Goal: Task Accomplishment & Management: Manage account settings

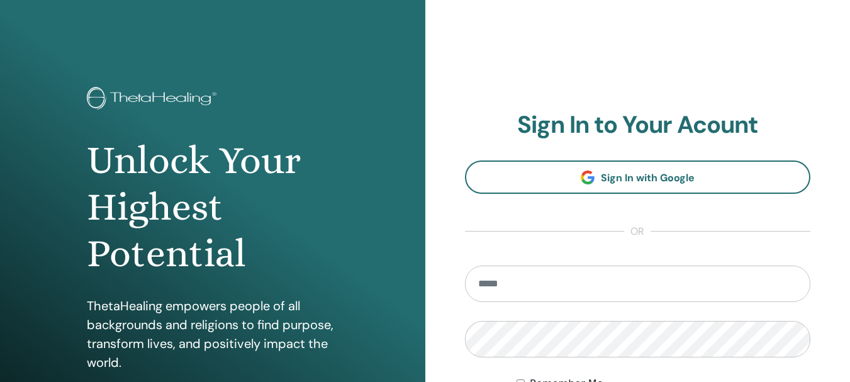
type input "**********"
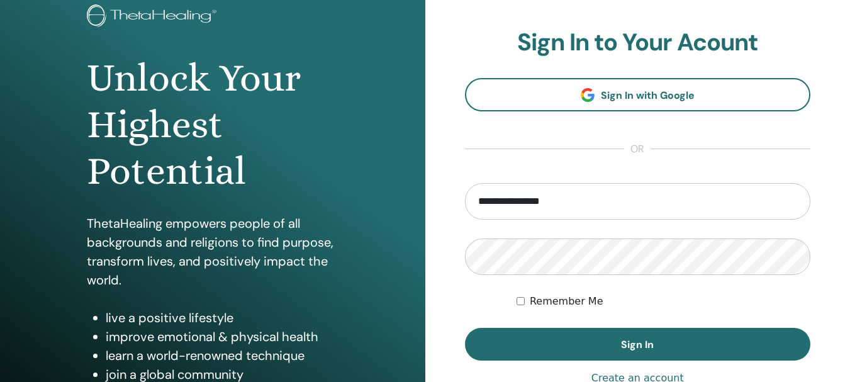
scroll to position [159, 0]
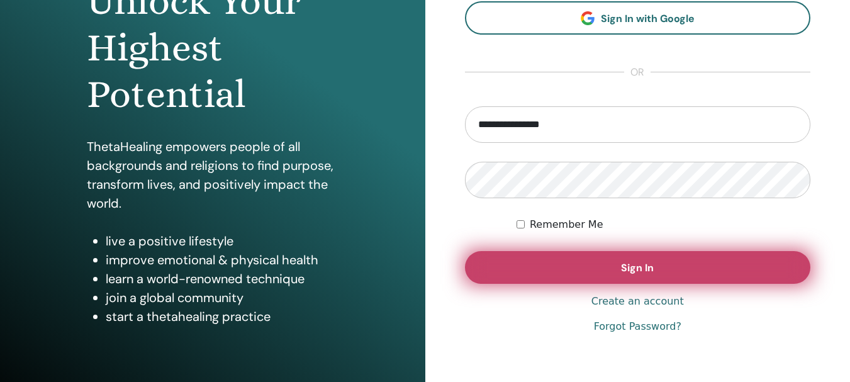
click at [612, 268] on button "Sign In" at bounding box center [638, 267] width 346 height 33
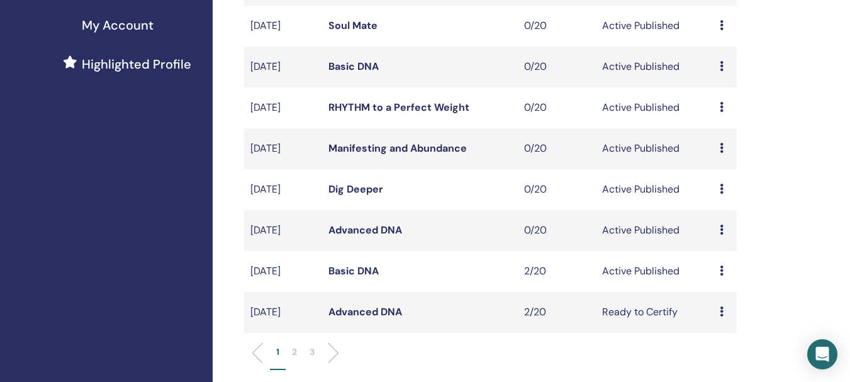
scroll to position [323, 0]
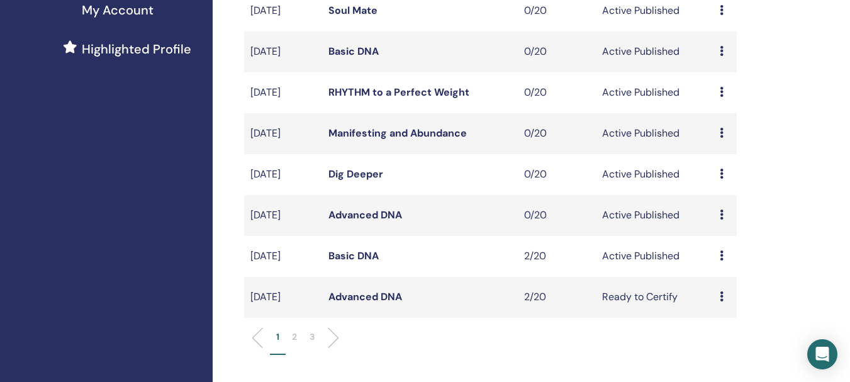
click at [357, 251] on link "Basic DNA" at bounding box center [353, 255] width 50 height 13
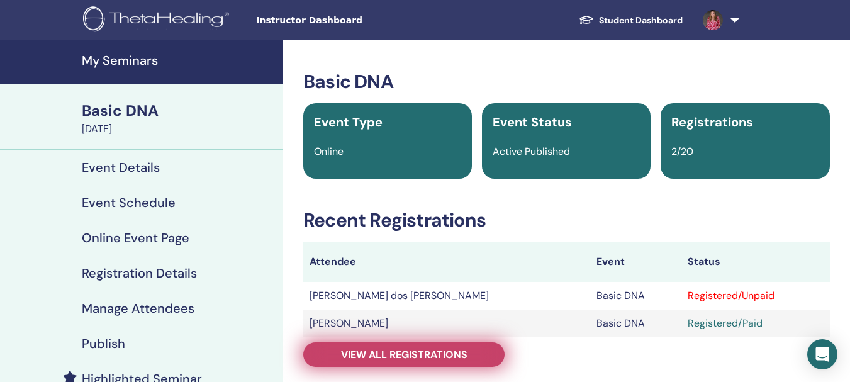
click at [411, 356] on span "View all registrations" at bounding box center [404, 354] width 126 height 13
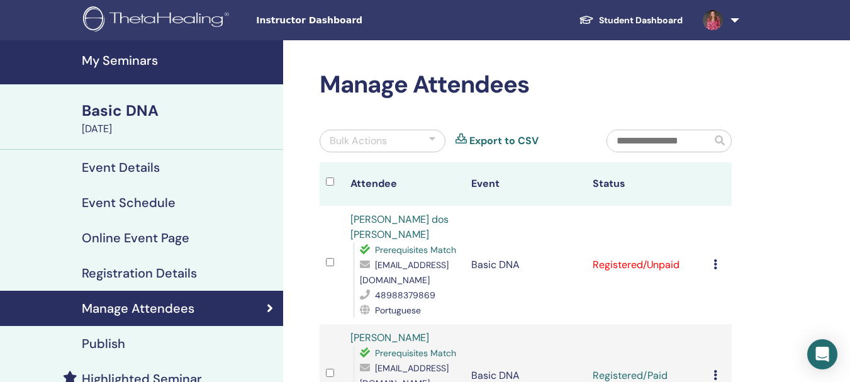
click at [717, 268] on icon at bounding box center [716, 264] width 4 height 10
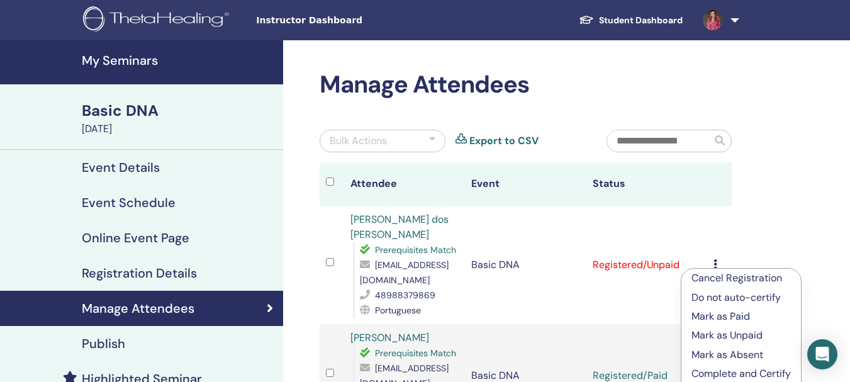
click at [741, 315] on p "Mark as Paid" at bounding box center [741, 316] width 99 height 15
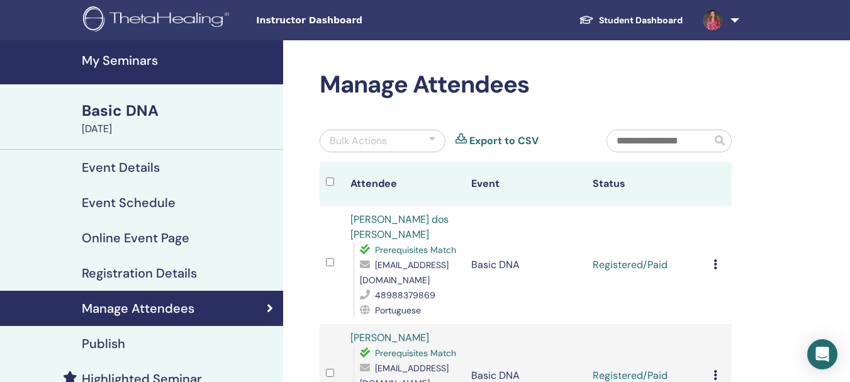
click at [714, 269] on div "Cancel Registration Do not auto-certify Mark as Paid Mark as Unpaid Mark as Abs…" at bounding box center [720, 264] width 12 height 15
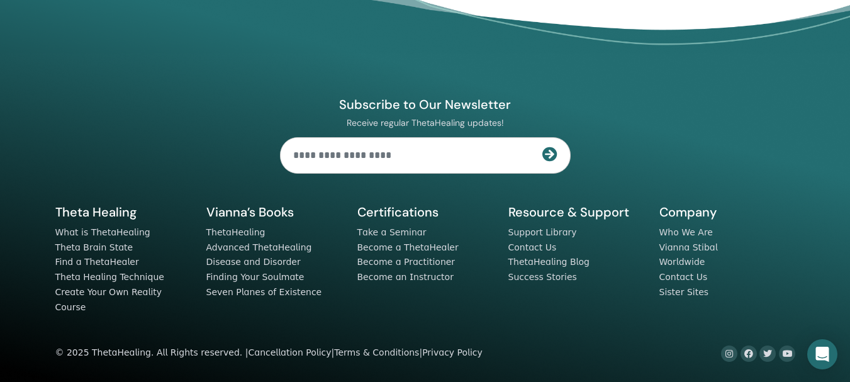
scroll to position [199, 0]
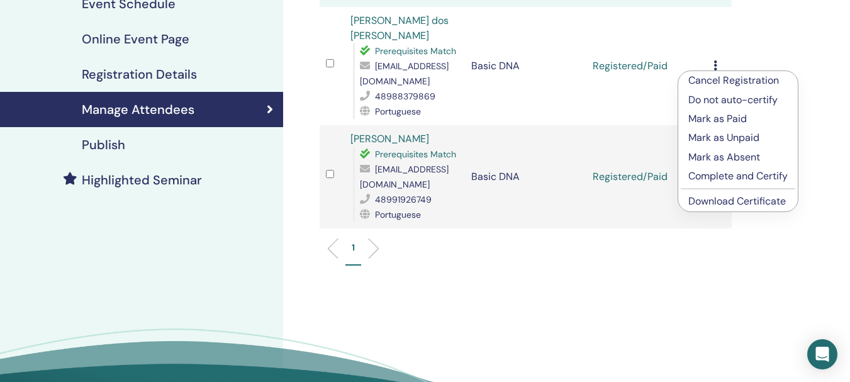
click at [624, 266] on ul "1" at bounding box center [525, 253] width 391 height 25
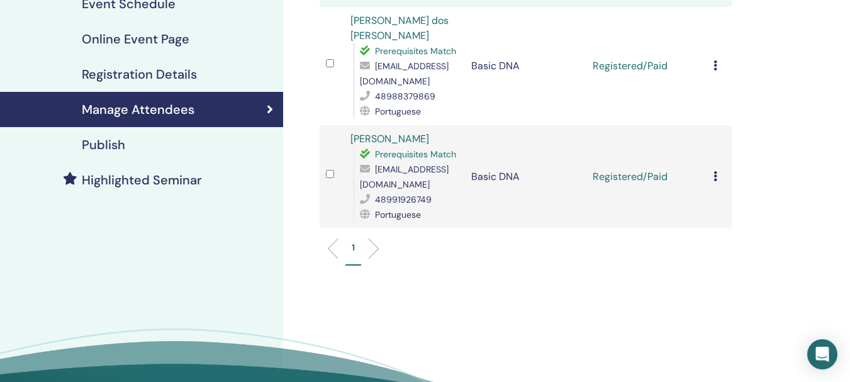
scroll to position [0, 0]
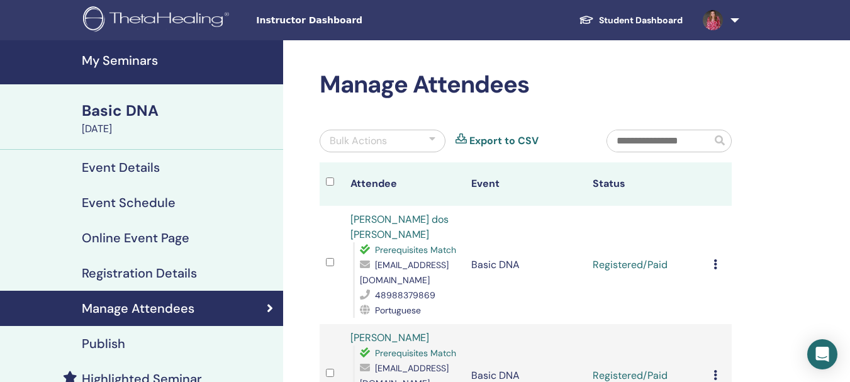
click at [117, 64] on h4 "My Seminars" at bounding box center [179, 60] width 194 height 15
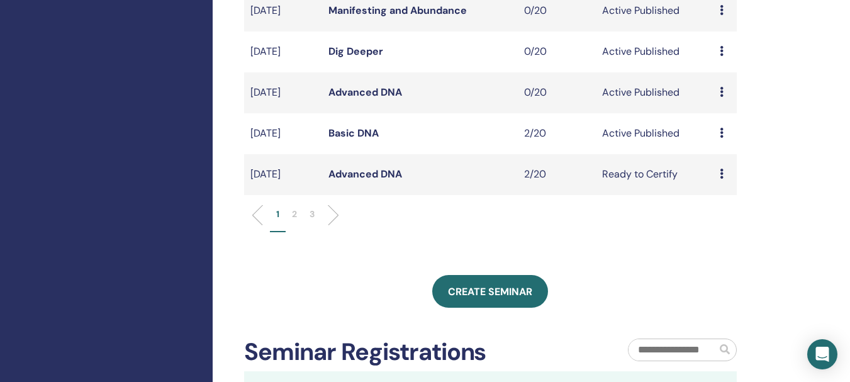
scroll to position [431, 0]
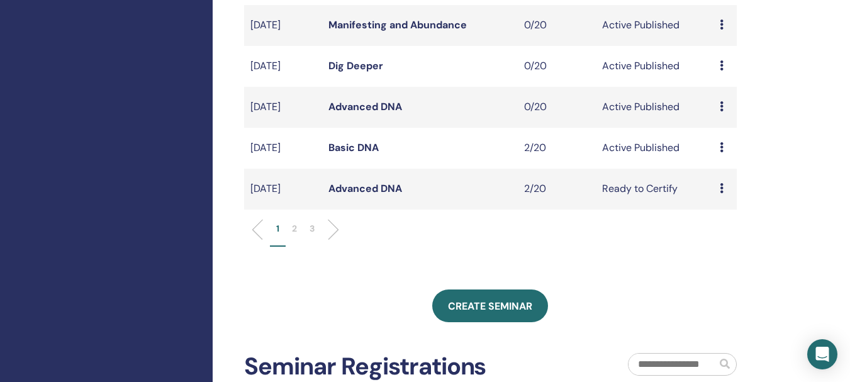
click at [364, 106] on link "Advanced DNA" at bounding box center [365, 106] width 74 height 13
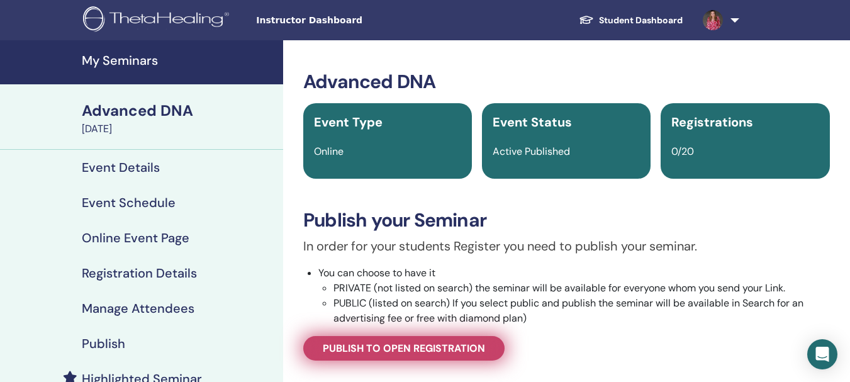
click at [447, 349] on span "Publish to open registration" at bounding box center [404, 348] width 162 height 13
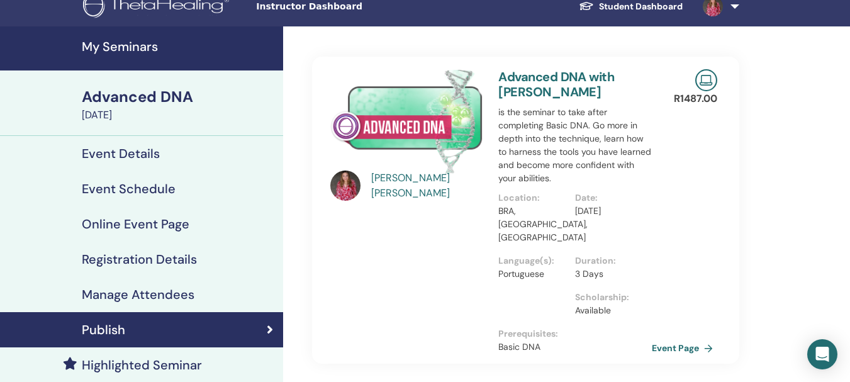
scroll to position [11, 0]
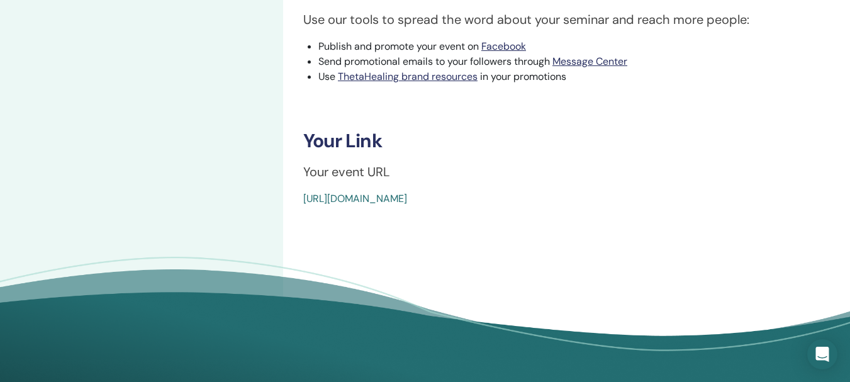
scroll to position [417, 0]
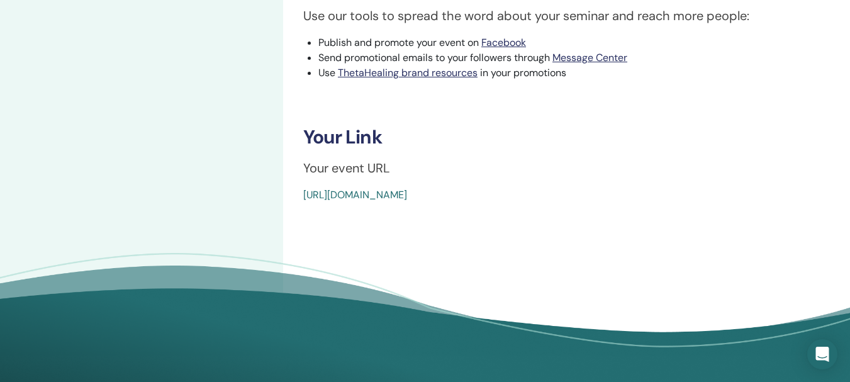
drag, startPoint x: 591, startPoint y: 193, endPoint x: 300, endPoint y: 189, distance: 292.0
copy link "https://www.thetahealing.com/seminar-370544-details.html"
